Goal: Task Accomplishment & Management: Manage account settings

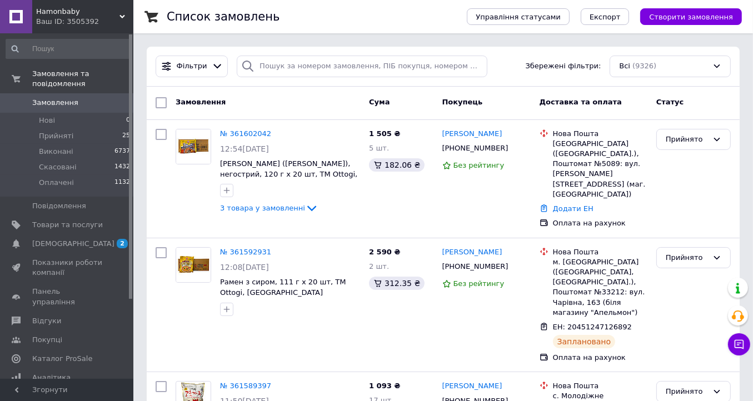
click at [78, 354] on span "Каталог ProSale" at bounding box center [62, 359] width 60 height 10
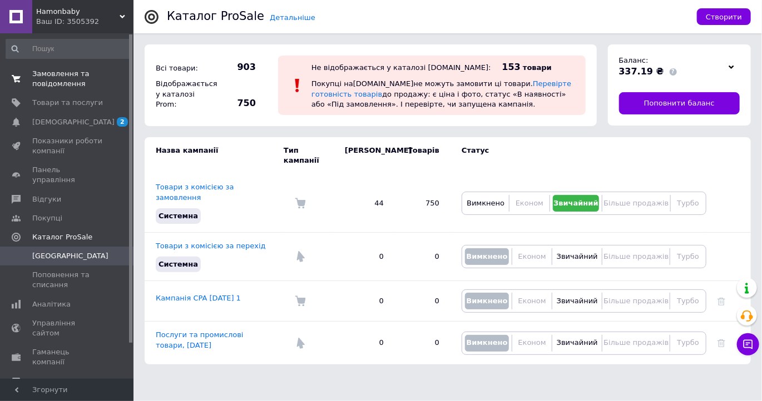
click at [64, 72] on span "Замовлення та повідомлення" at bounding box center [67, 79] width 71 height 20
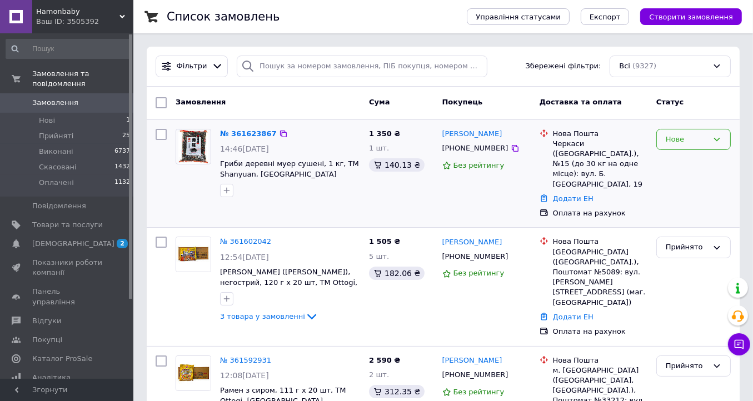
click at [684, 141] on div "Нове" at bounding box center [687, 140] width 42 height 12
click at [679, 159] on li "Прийнято" at bounding box center [693, 162] width 73 height 21
click at [247, 136] on link "№ 361623867" at bounding box center [245, 134] width 51 height 8
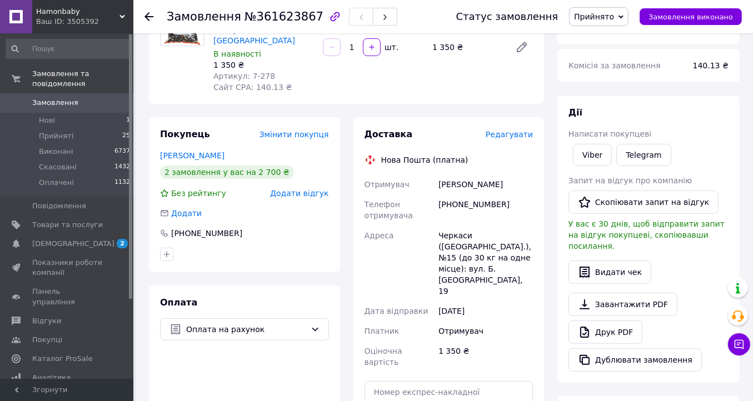
scroll to position [222, 0]
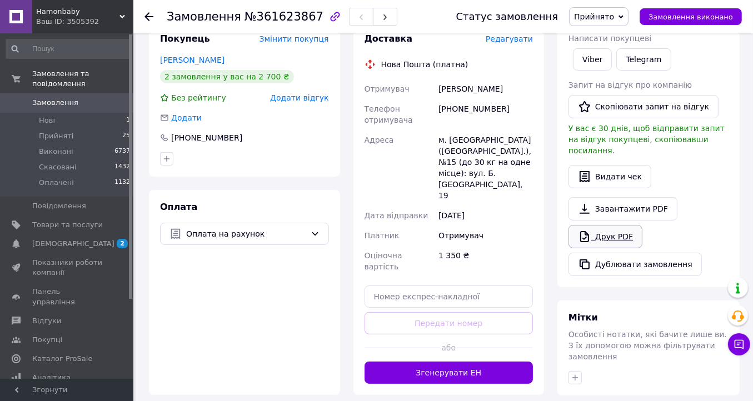
click at [618, 229] on link "Друк PDF" at bounding box center [606, 236] width 74 height 23
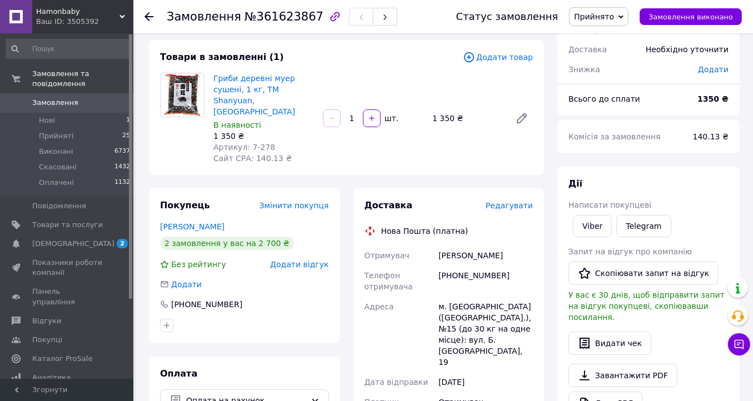
scroll to position [0, 0]
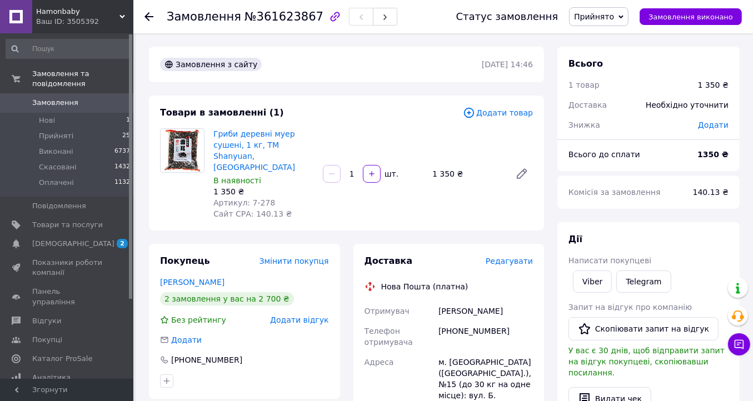
click at [480, 321] on div "[PHONE_NUMBER]" at bounding box center [485, 336] width 99 height 31
copy div "380634170316"
drag, startPoint x: 304, startPoint y: 146, endPoint x: 213, endPoint y: 129, distance: 92.2
click at [213, 129] on span "Гриби деревні муер сушені, 1 кг, ТМ Shanyuan, [GEOGRAPHIC_DATA]" at bounding box center [263, 150] width 101 height 44
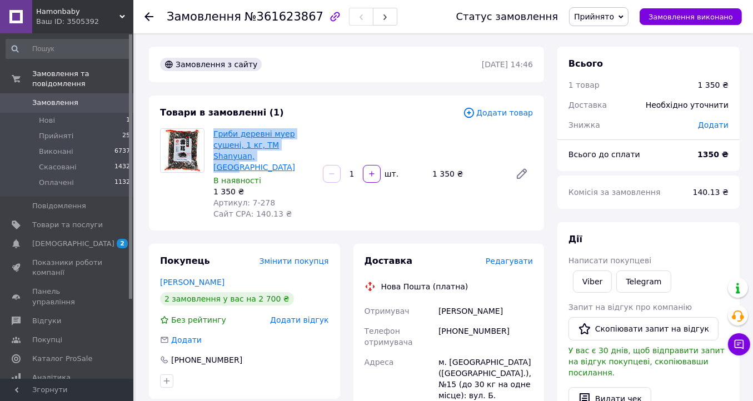
copy link "Гриби деревні муер сушені, 1 кг, ТМ Shanyuan, [GEOGRAPHIC_DATA]"
click at [147, 19] on icon at bounding box center [149, 16] width 9 height 9
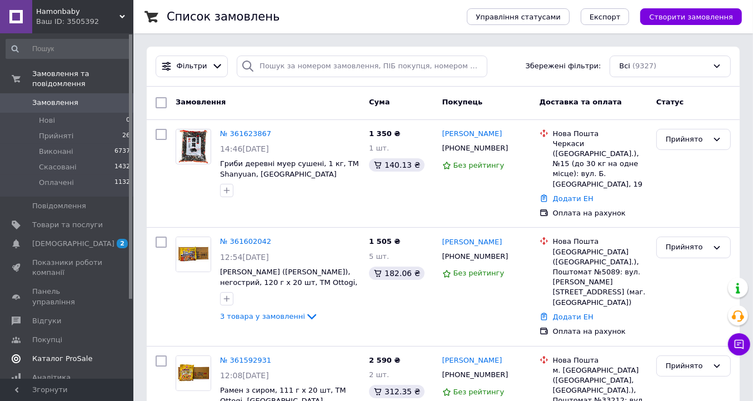
click at [68, 354] on span "Каталог ProSale" at bounding box center [62, 359] width 60 height 10
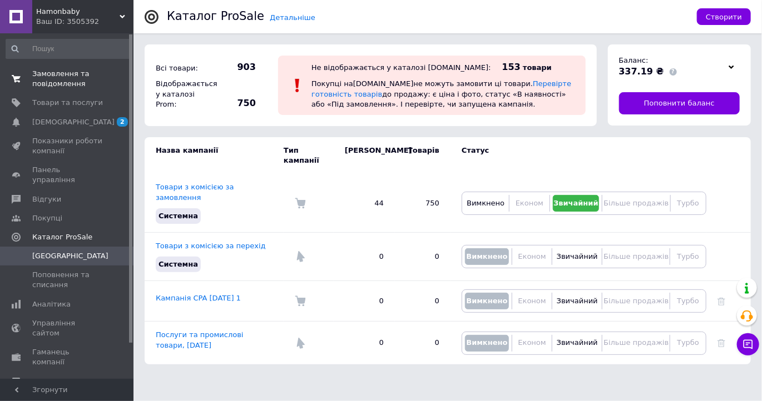
click at [58, 79] on span "Замовлення та повідомлення" at bounding box center [67, 79] width 71 height 20
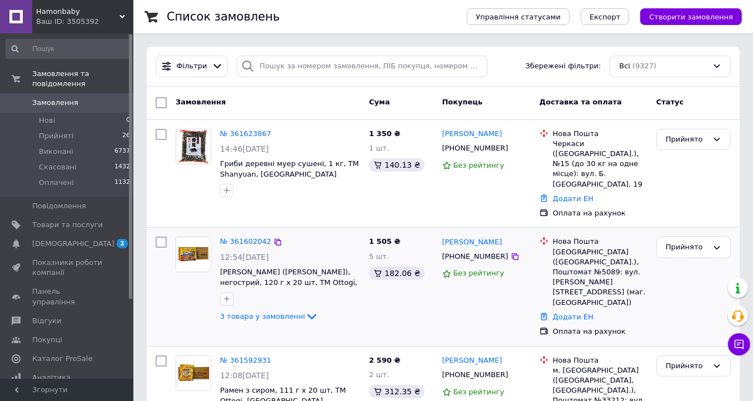
scroll to position [56, 0]
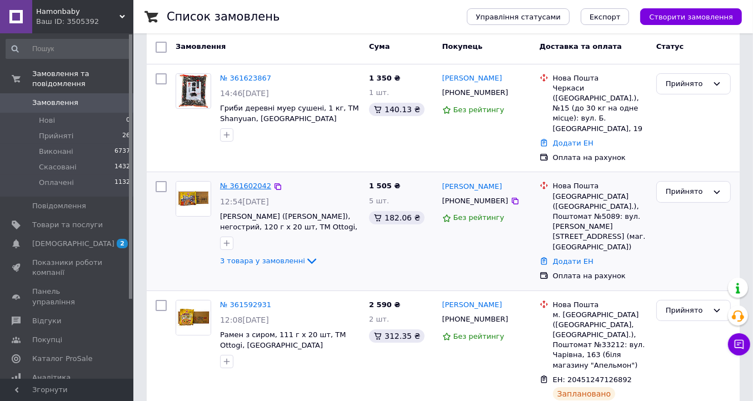
click at [245, 182] on link "№ 361602042" at bounding box center [245, 186] width 51 height 8
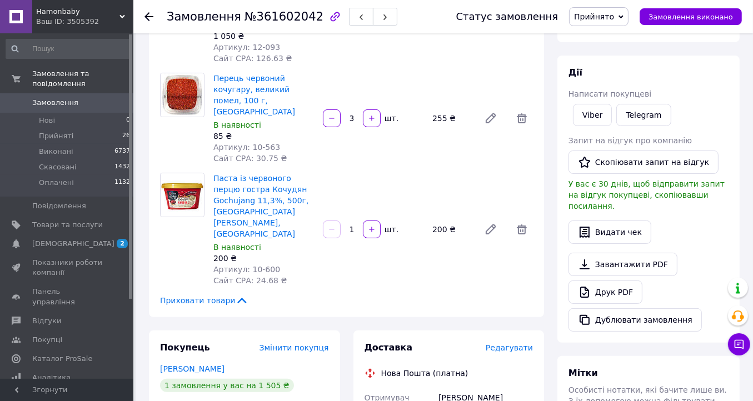
scroll to position [389, 0]
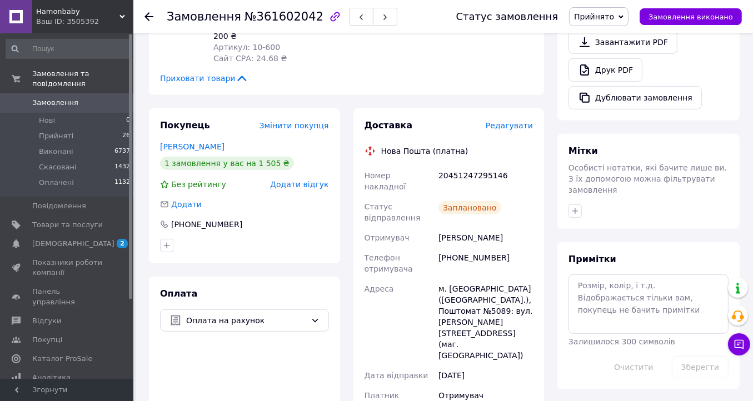
click at [147, 17] on icon at bounding box center [149, 16] width 9 height 9
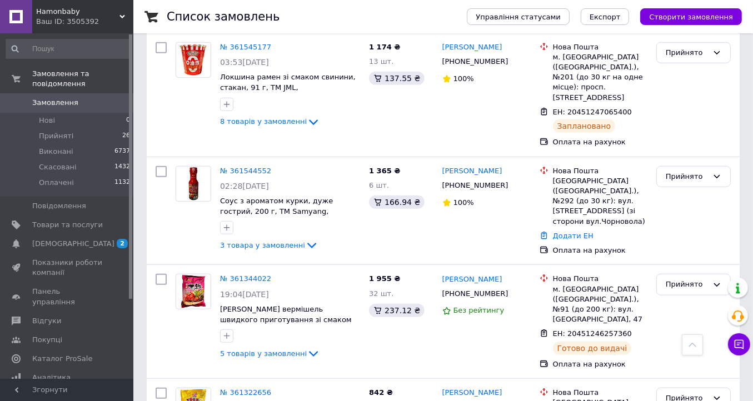
scroll to position [834, 0]
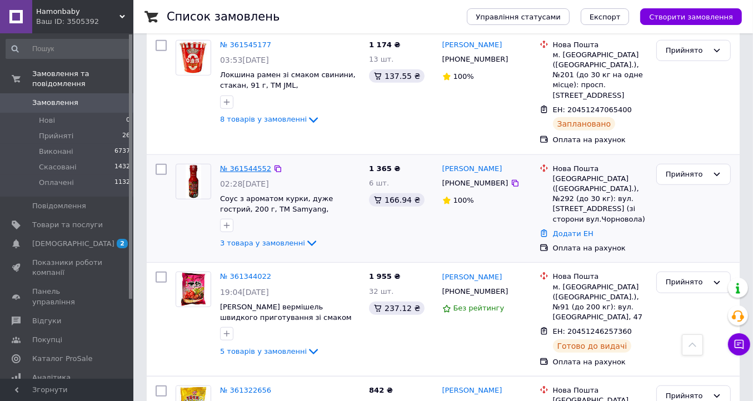
click at [251, 165] on link "№ 361544552" at bounding box center [245, 169] width 51 height 8
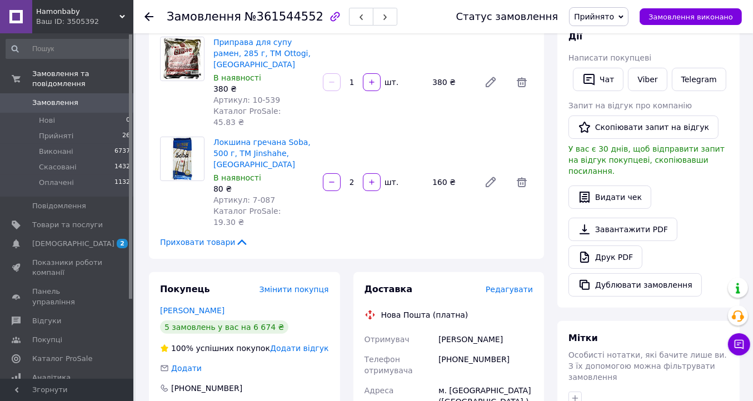
scroll to position [366, 0]
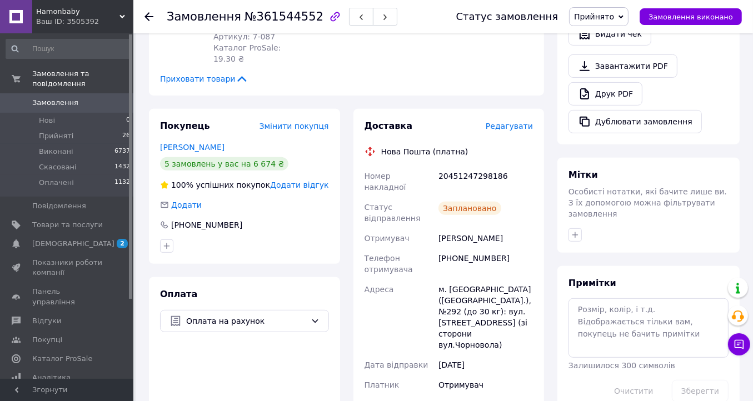
click at [149, 17] on icon at bounding box center [149, 16] width 9 height 9
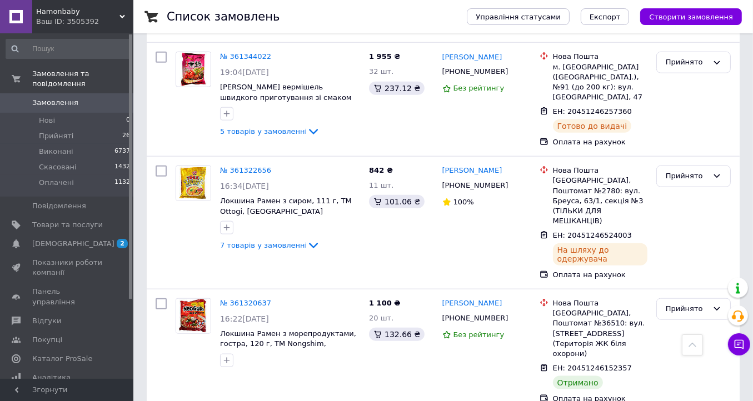
scroll to position [1167, 0]
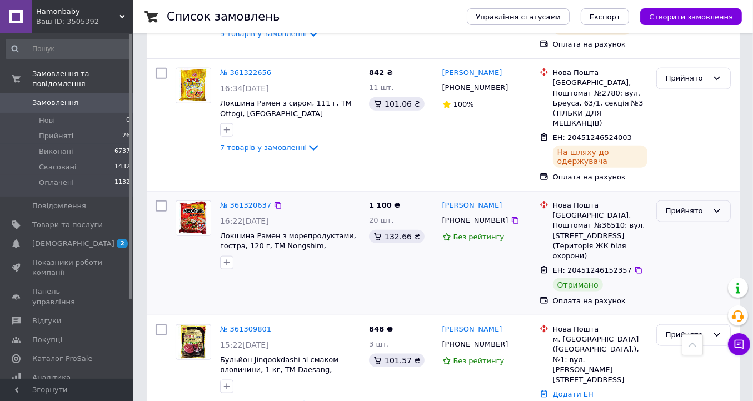
click at [689, 206] on div "Прийнято" at bounding box center [687, 212] width 42 height 12
click at [692, 225] on li "Виконано" at bounding box center [693, 235] width 73 height 21
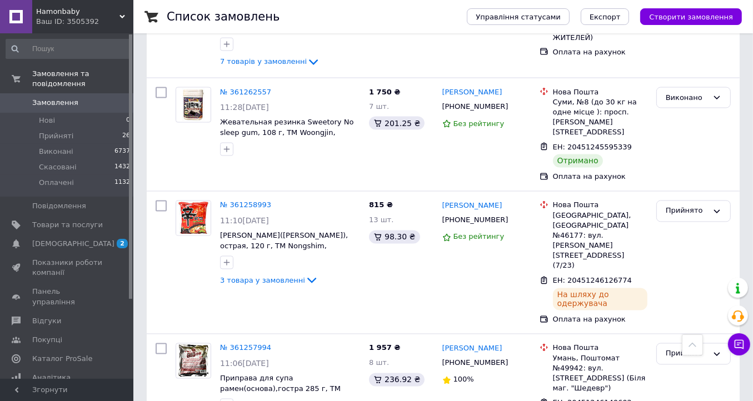
scroll to position [1835, 0]
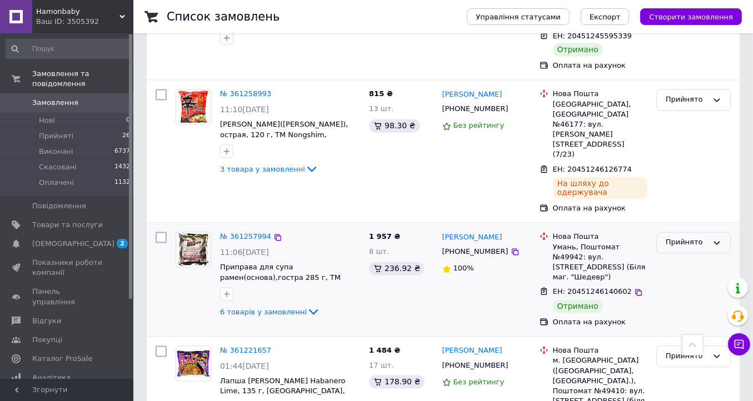
click at [682, 237] on div "Прийнято" at bounding box center [687, 243] width 42 height 12
click at [698, 256] on li "Виконано" at bounding box center [693, 266] width 73 height 21
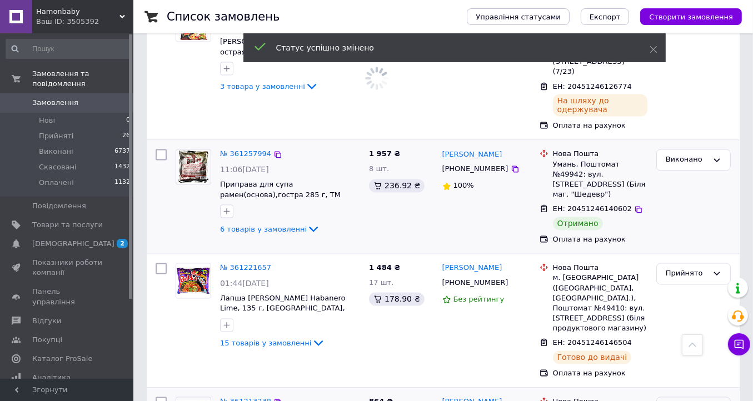
scroll to position [2001, 0]
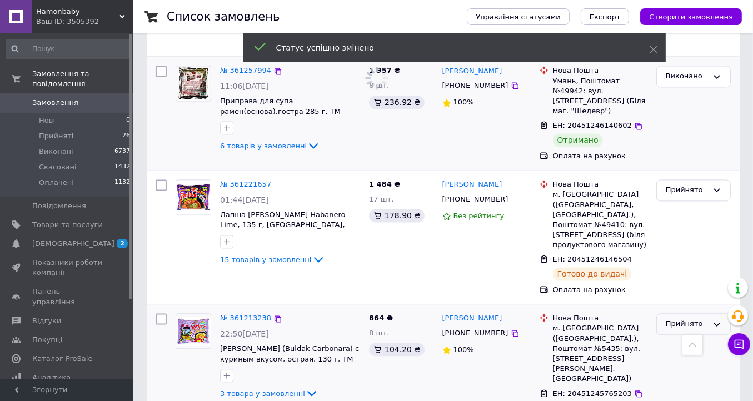
click at [698, 319] on div "Прийнято" at bounding box center [687, 325] width 42 height 12
click at [694, 337] on li "Виконано" at bounding box center [693, 347] width 73 height 21
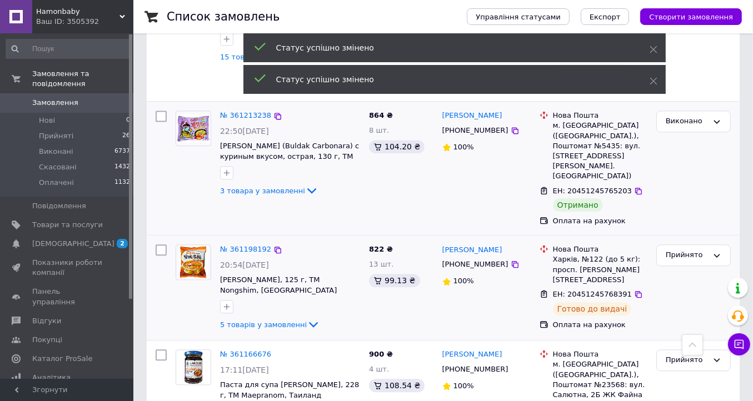
scroll to position [2224, 0]
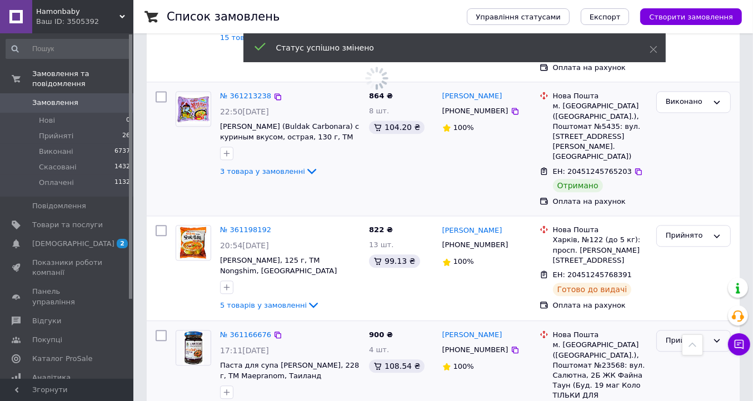
click at [687, 335] on div "Прийнято" at bounding box center [687, 341] width 42 height 12
click at [688, 354] on li "Виконано" at bounding box center [693, 364] width 73 height 21
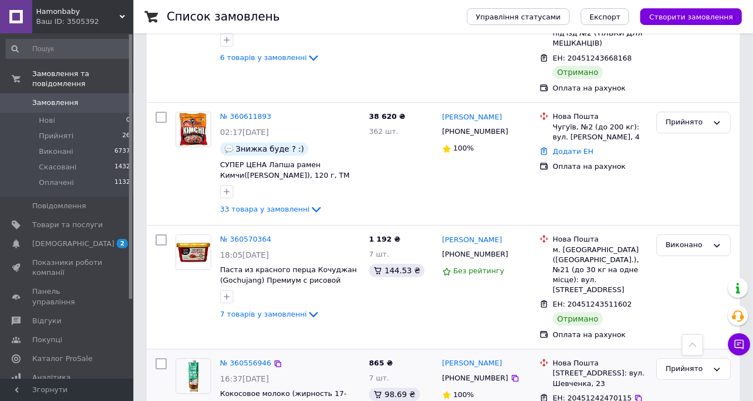
scroll to position [3058, 0]
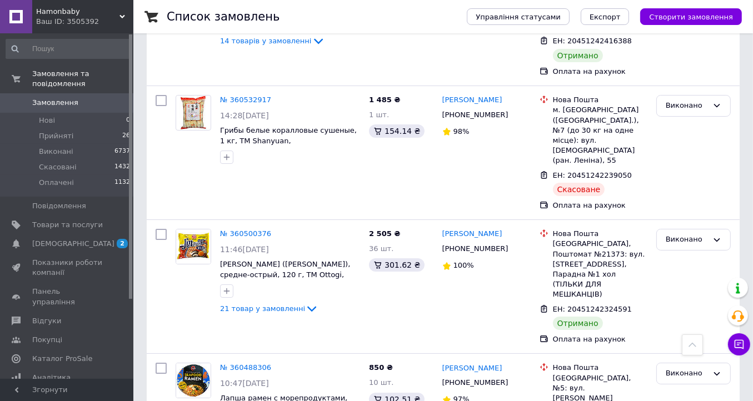
scroll to position [3669, 0]
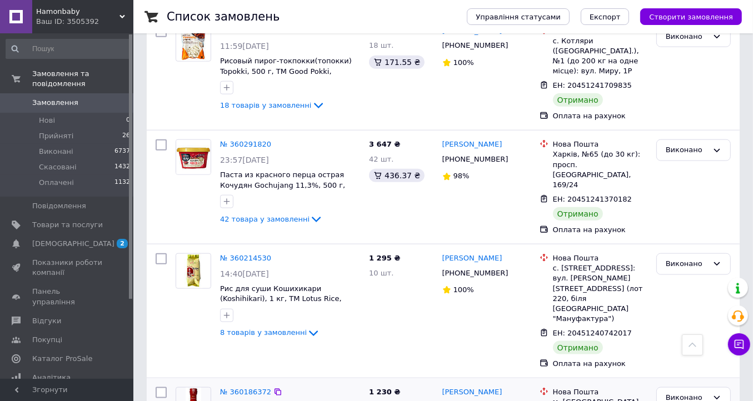
scroll to position [4706, 0]
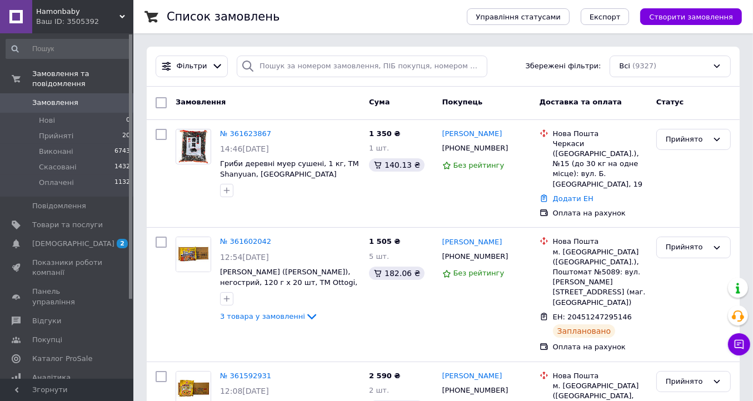
drag, startPoint x: 231, startPoint y: 134, endPoint x: 263, endPoint y: 139, distance: 32.1
click at [231, 133] on link "№ 361623867" at bounding box center [245, 134] width 51 height 8
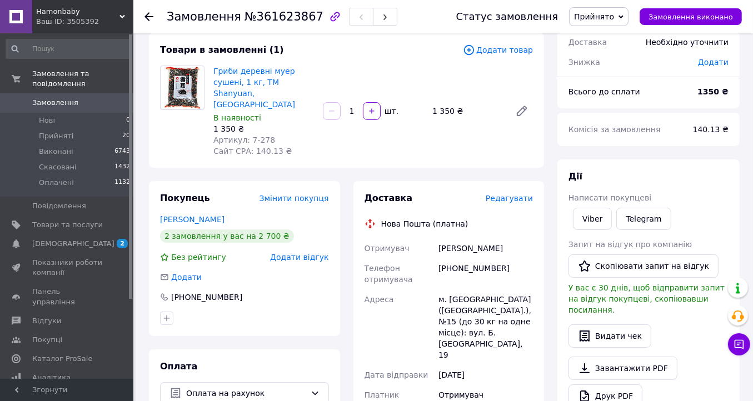
scroll to position [222, 0]
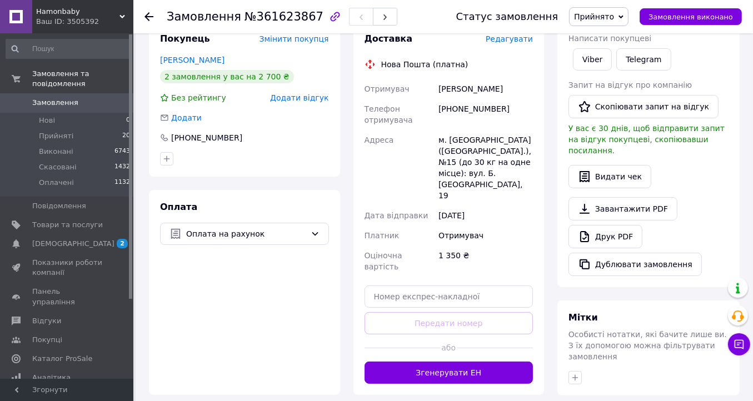
click at [473, 362] on button "Згенерувати ЕН" at bounding box center [449, 373] width 169 height 22
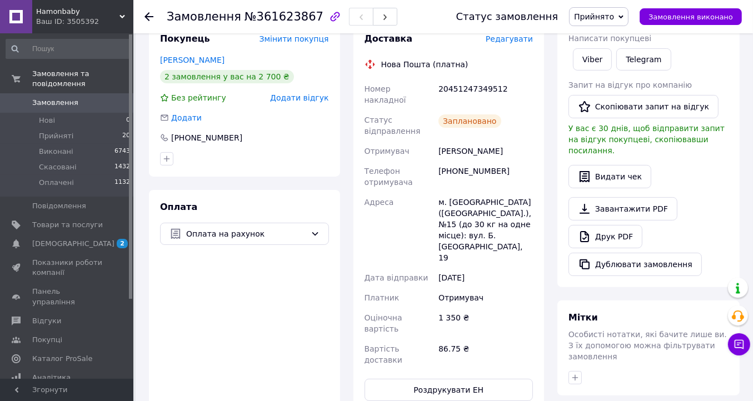
click at [147, 15] on use at bounding box center [149, 16] width 9 height 9
